Goal: Browse casually

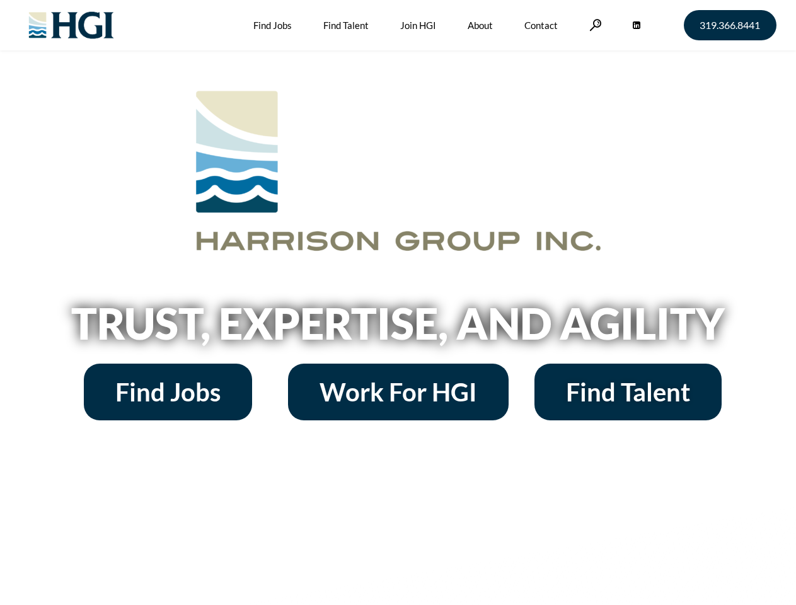
click at [398, 303] on h2 "Trust, Expertise, and Agility" at bounding box center [398, 323] width 718 height 43
click at [594, 25] on link at bounding box center [595, 25] width 13 height 12
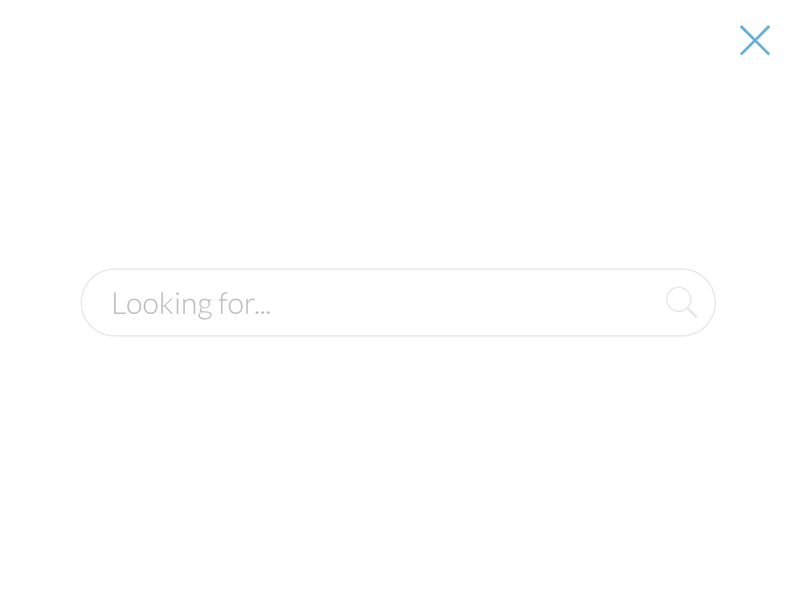
click at [398, 328] on h2 "Trust, Expertise, and Agility" at bounding box center [398, 323] width 718 height 43
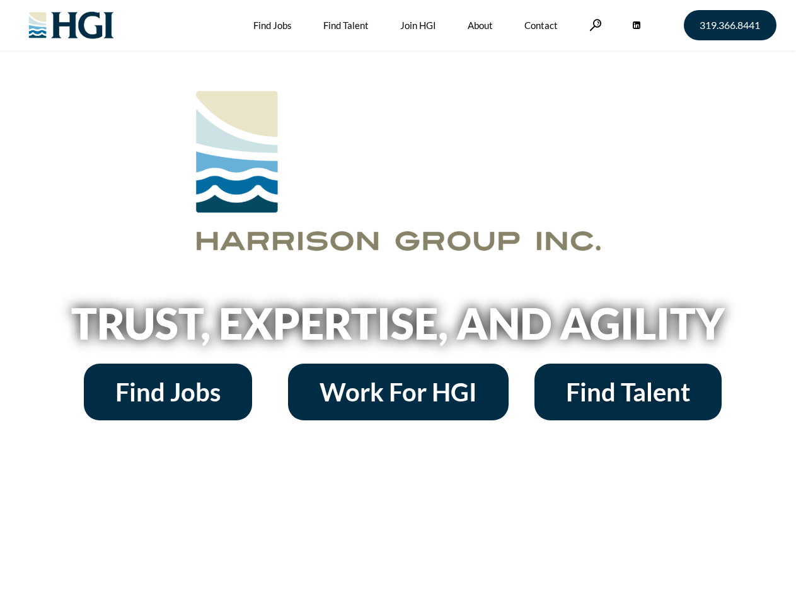
click at [398, 303] on h2 "Trust, Expertise, and Agility" at bounding box center [398, 323] width 718 height 43
click at [594, 25] on link at bounding box center [595, 25] width 13 height 12
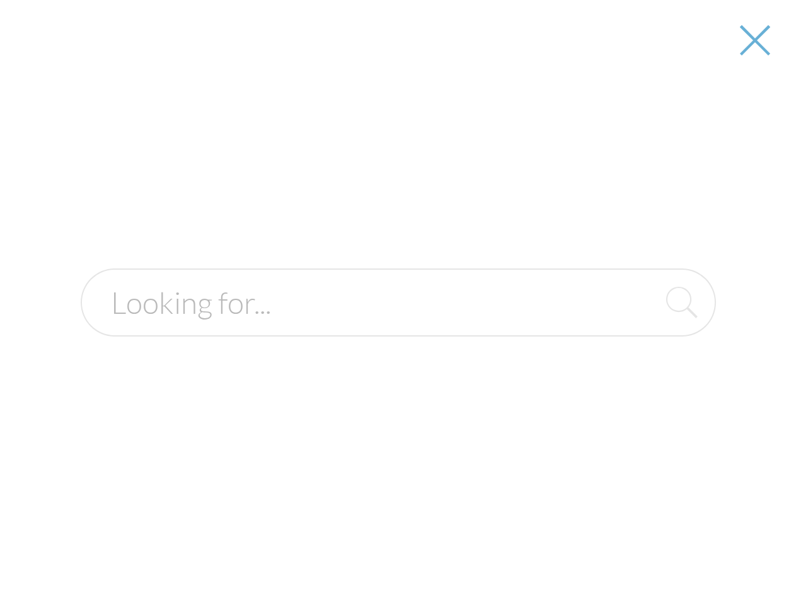
click at [398, 328] on h2 "Trust, Expertise, and Agility" at bounding box center [398, 323] width 718 height 43
